Goal: Task Accomplishment & Management: Use online tool/utility

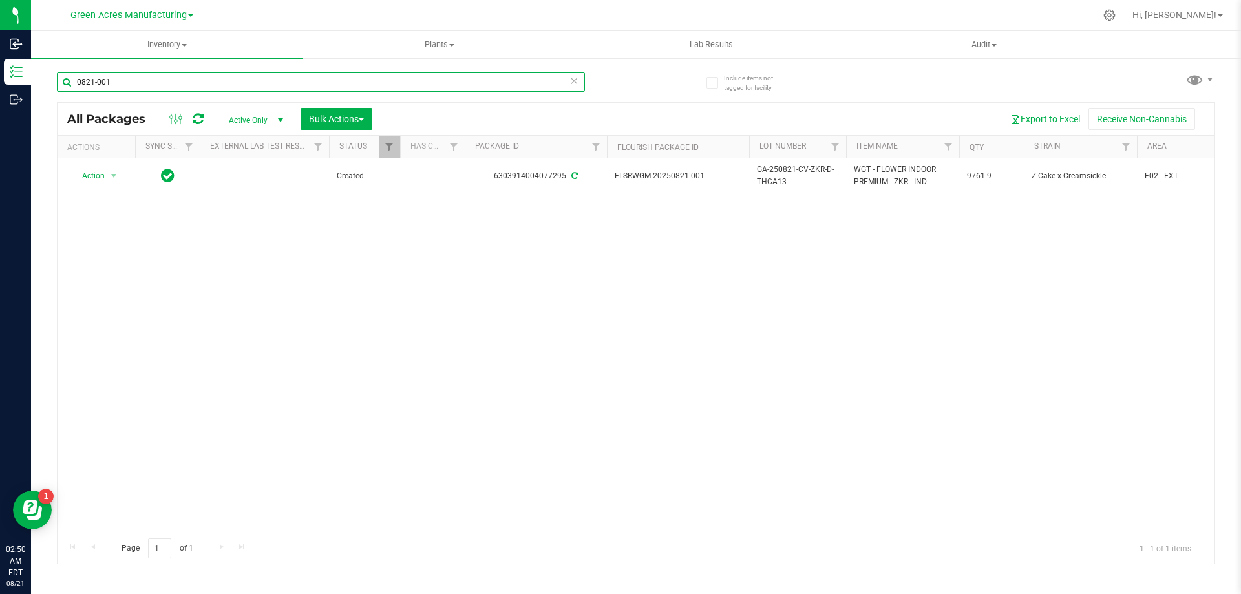
click at [162, 76] on input "0821-001" at bounding box center [321, 81] width 528 height 19
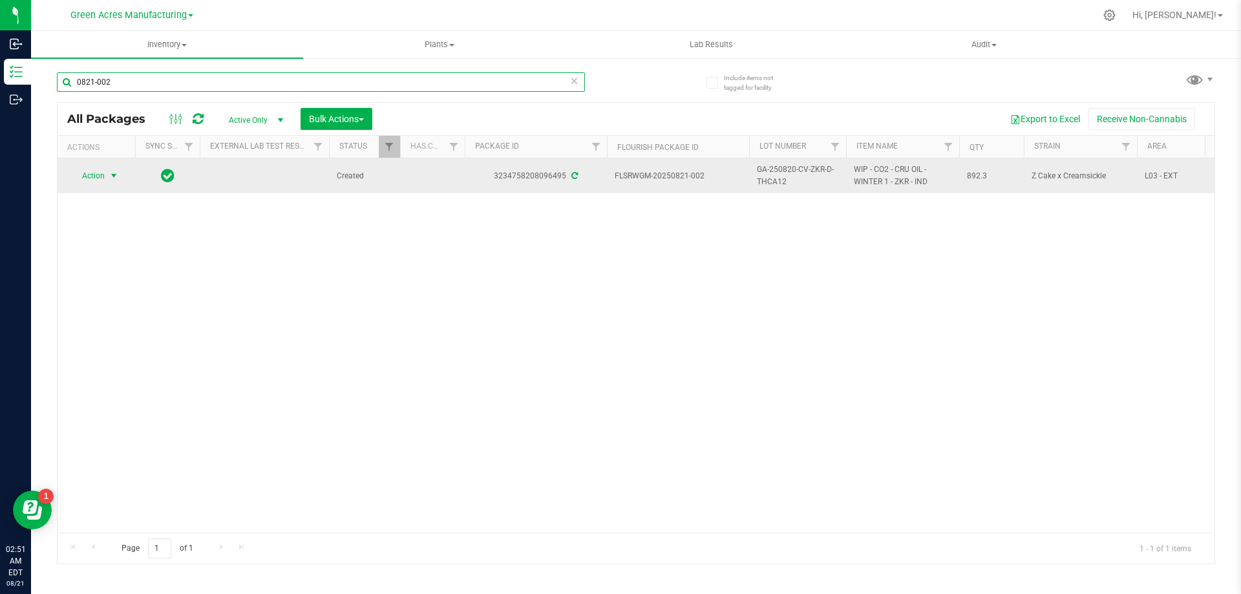
type input "0821-002"
click at [116, 180] on span "select" at bounding box center [114, 176] width 10 height 10
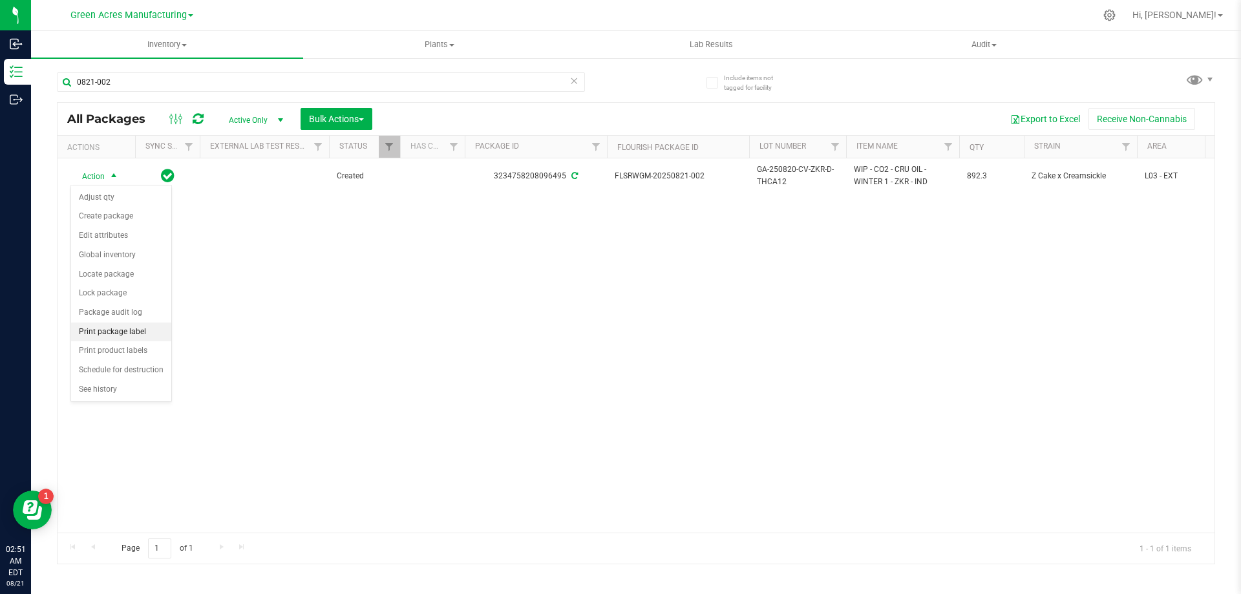
click at [150, 332] on li "Print package label" at bounding box center [121, 331] width 100 height 19
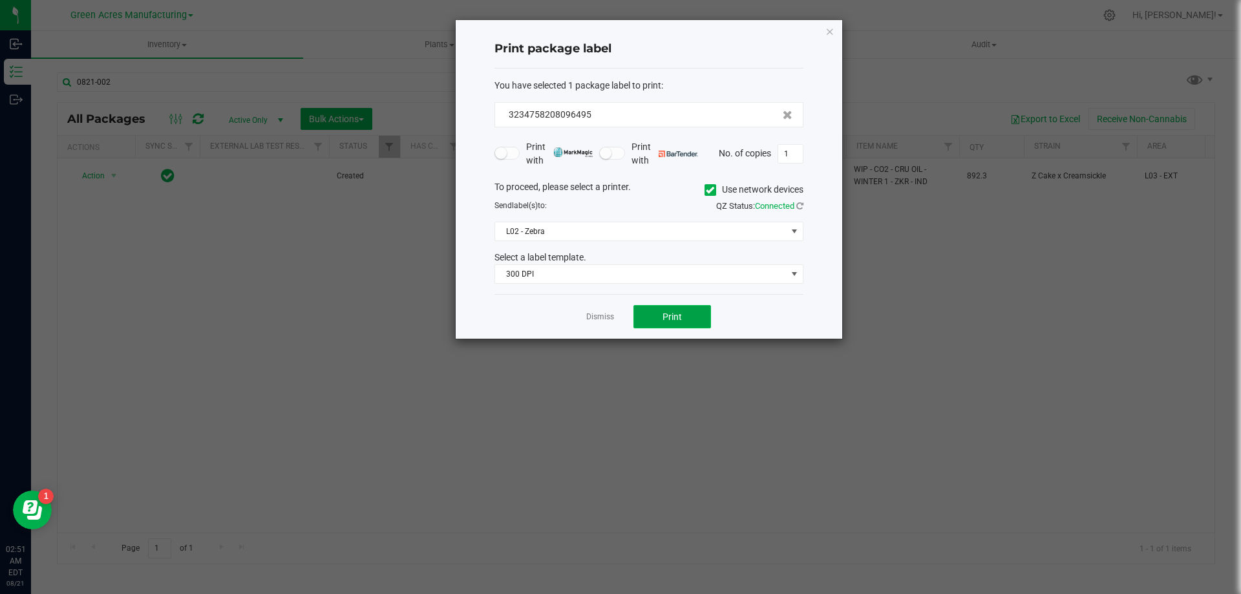
click at [684, 317] on button "Print" at bounding box center [672, 316] width 78 height 23
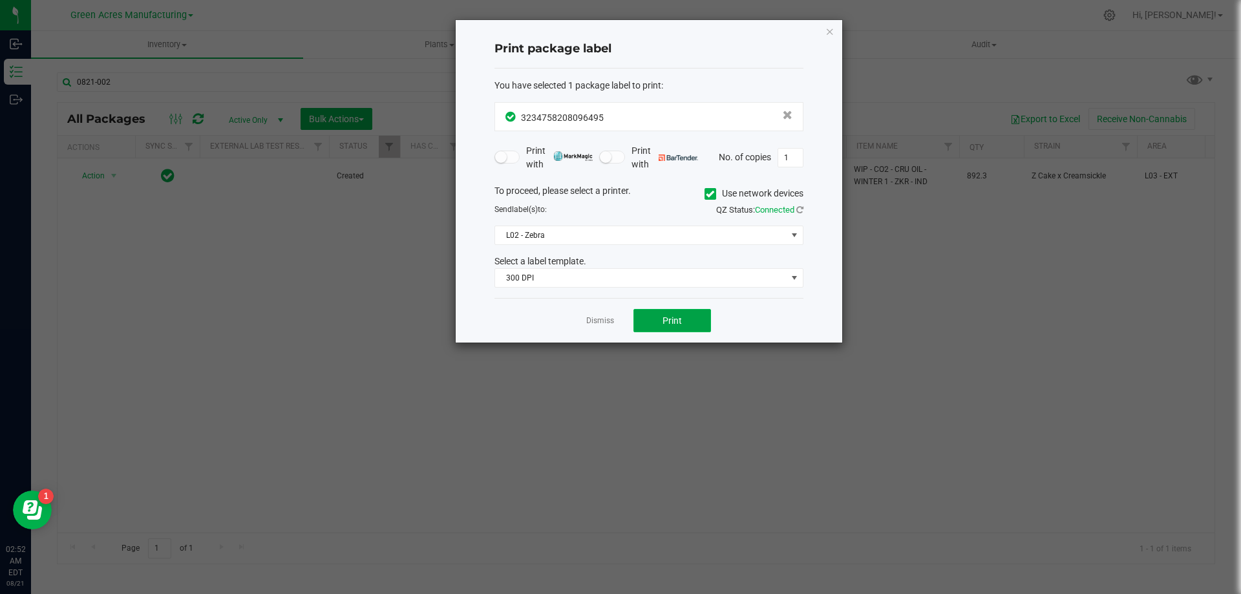
click at [684, 317] on button "Print" at bounding box center [672, 320] width 78 height 23
click at [598, 324] on link "Dismiss" at bounding box center [600, 320] width 28 height 11
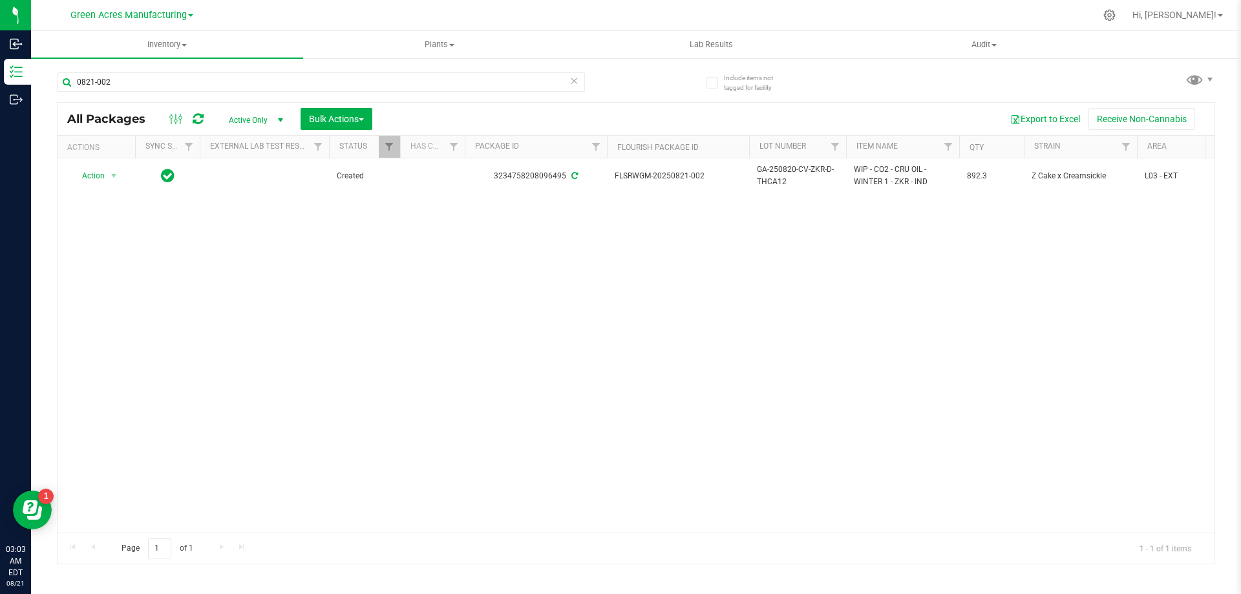
click at [856, 269] on div "Action Action Adjust qty Create package Edit attributes Global inventory Locate…" at bounding box center [636, 345] width 1157 height 374
click at [1225, 19] on link "Hi, [PERSON_NAME]!" at bounding box center [1177, 15] width 101 height 14
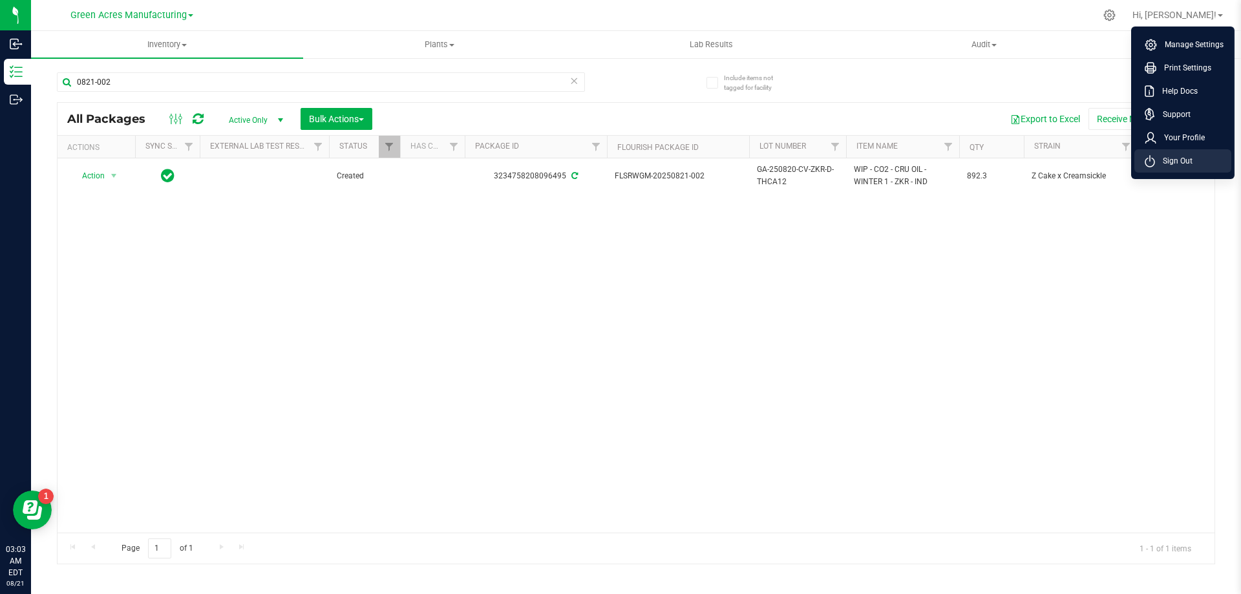
click at [1183, 160] on span "Sign Out" at bounding box center [1173, 160] width 37 height 13
